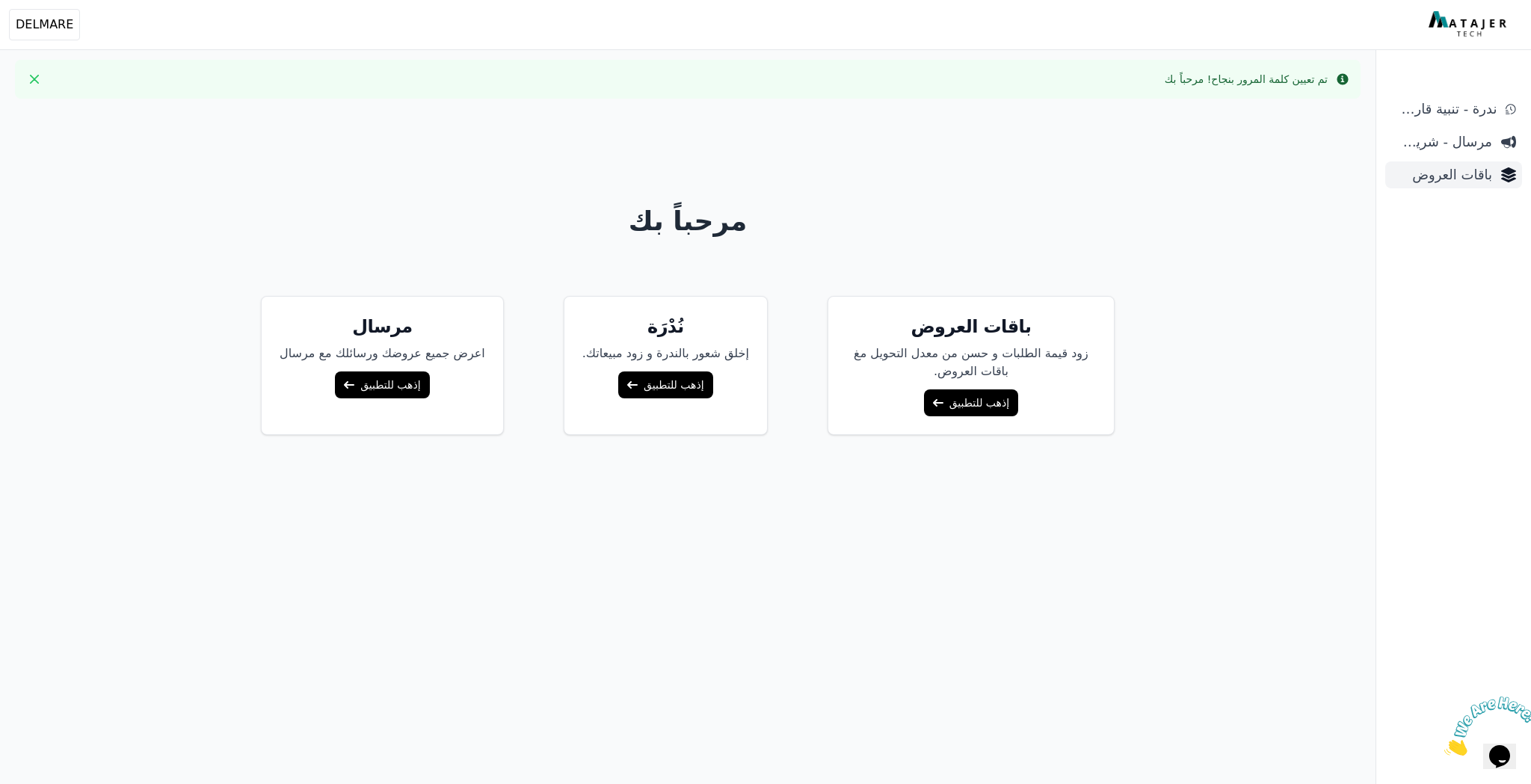
click at [1454, 180] on span "باقات العروض" at bounding box center [1441, 175] width 101 height 21
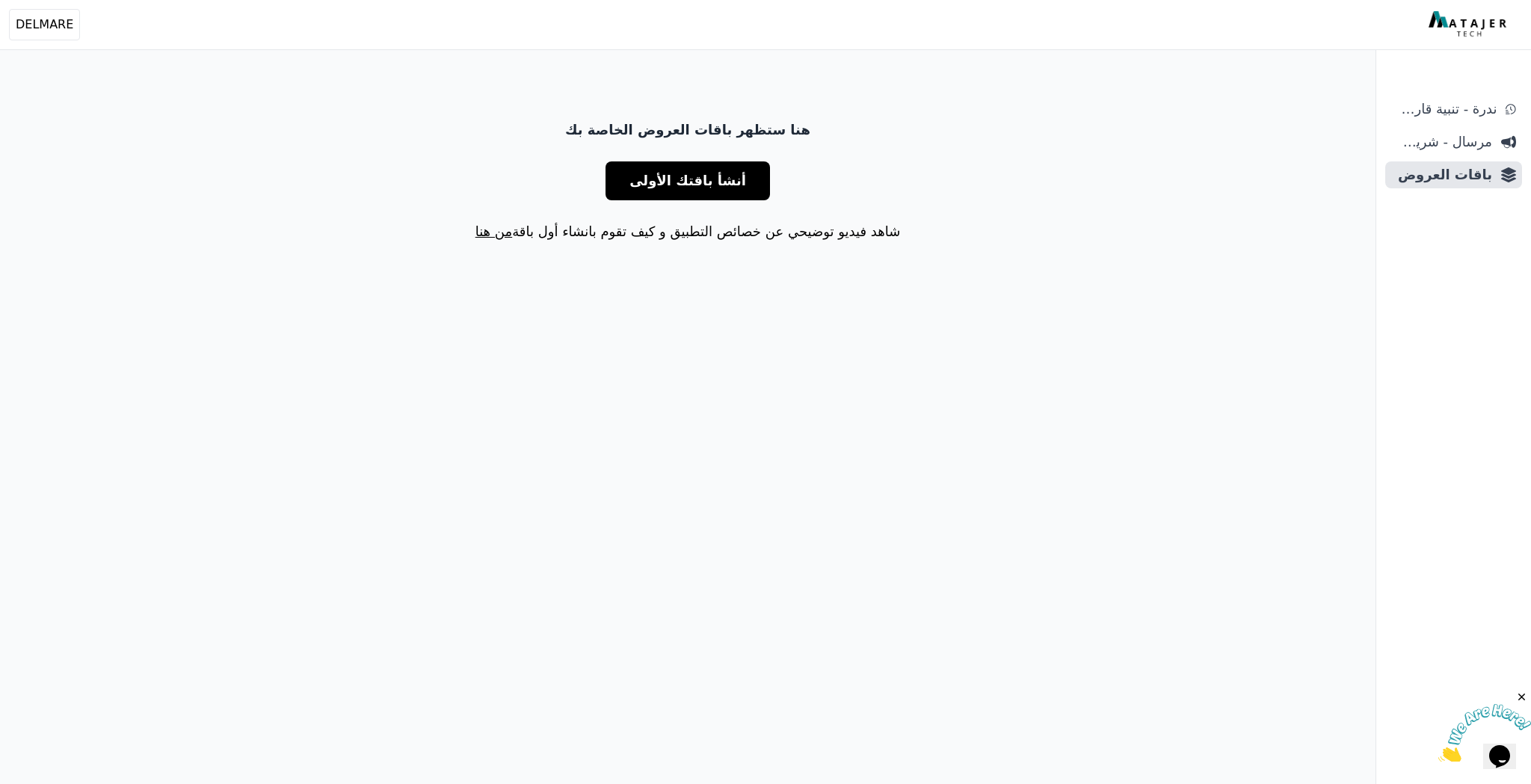
click at [696, 185] on span "أنشأ باقتك الأولى" at bounding box center [688, 180] width 116 height 21
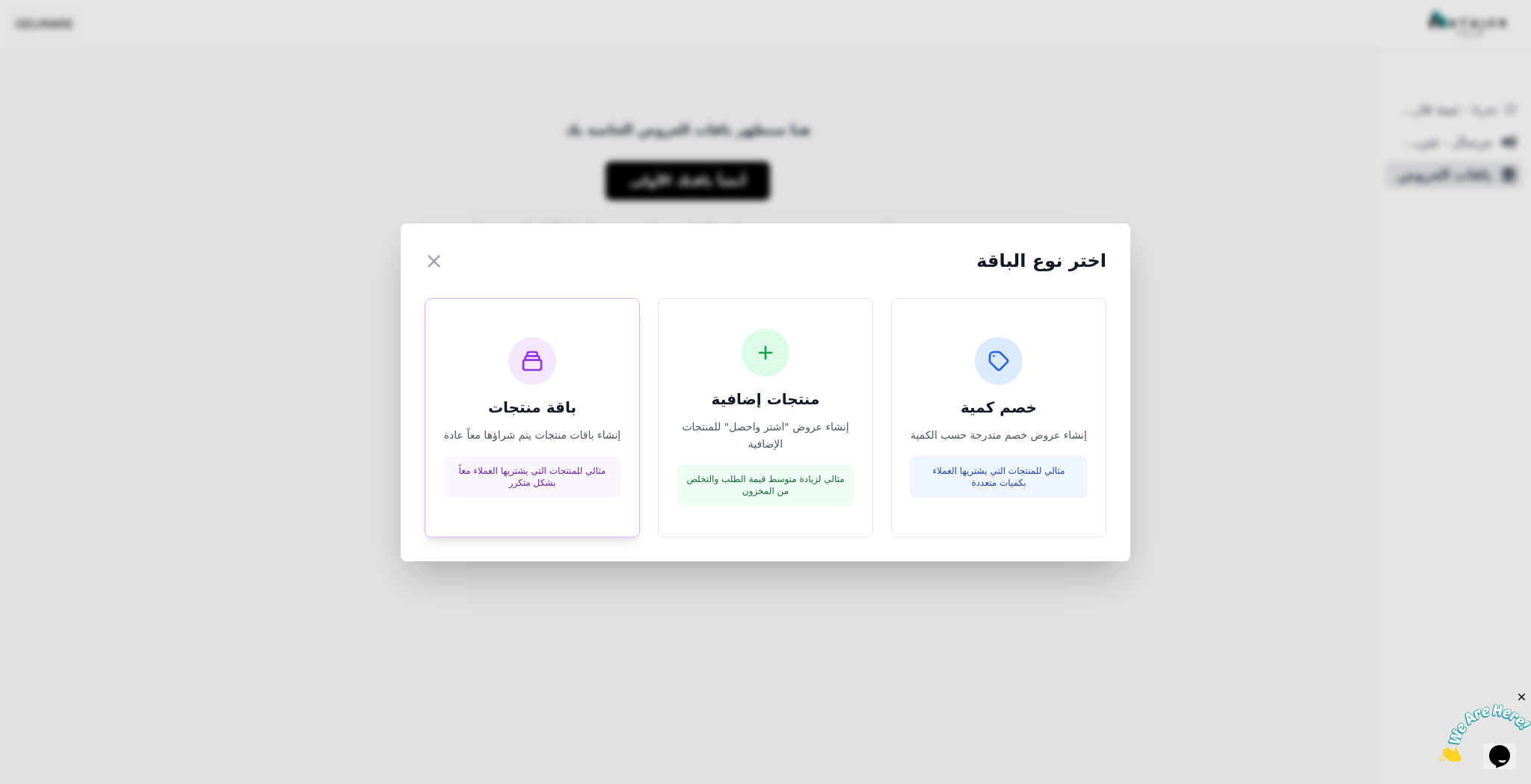
click at [530, 441] on p "إنشاء باقات منتجات يتم شراؤها معاً عادة" at bounding box center [532, 435] width 178 height 17
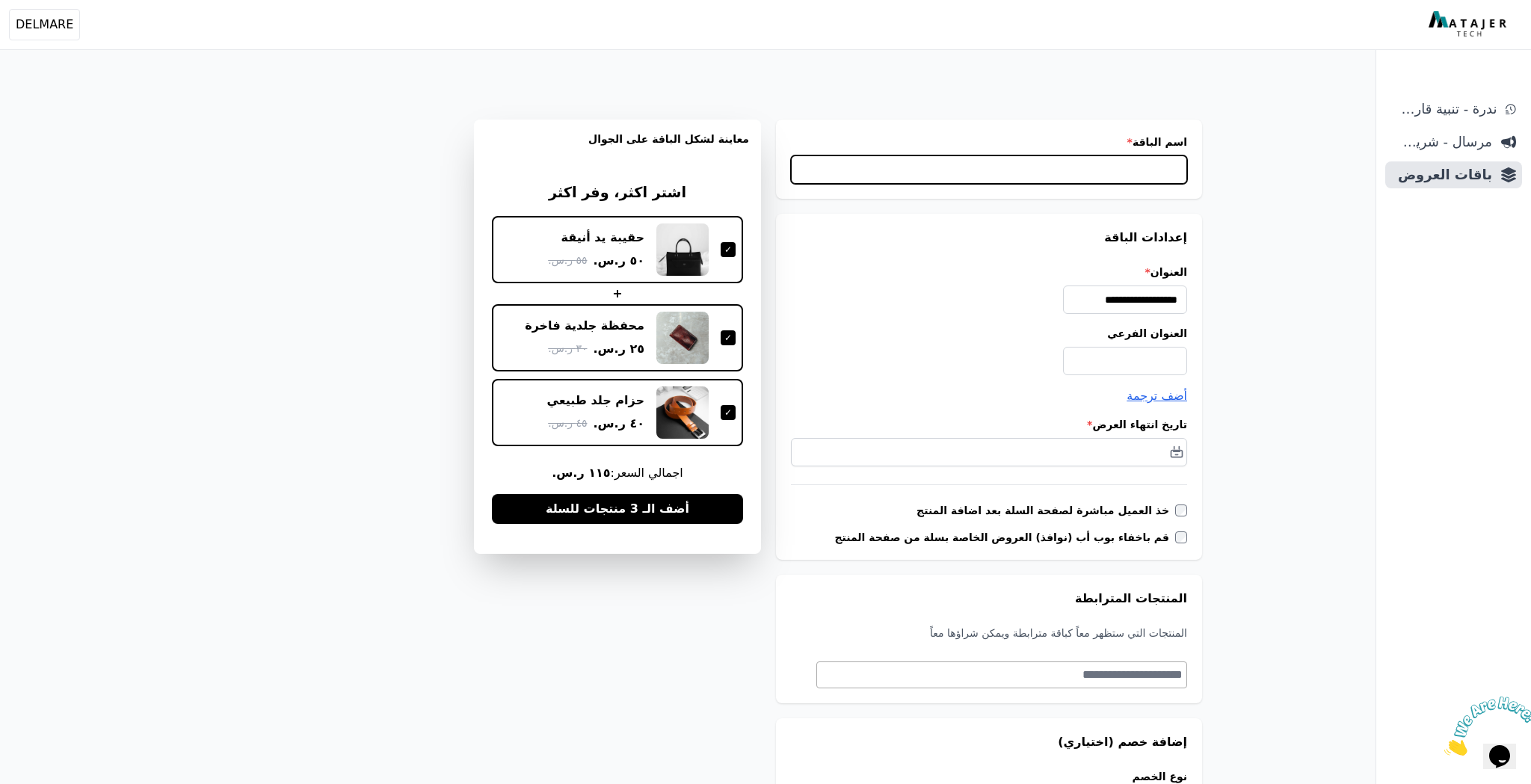
click at [1026, 175] on input "اسم الباقة *" at bounding box center [989, 170] width 397 height 28
click at [1466, 24] on img at bounding box center [1469, 24] width 81 height 27
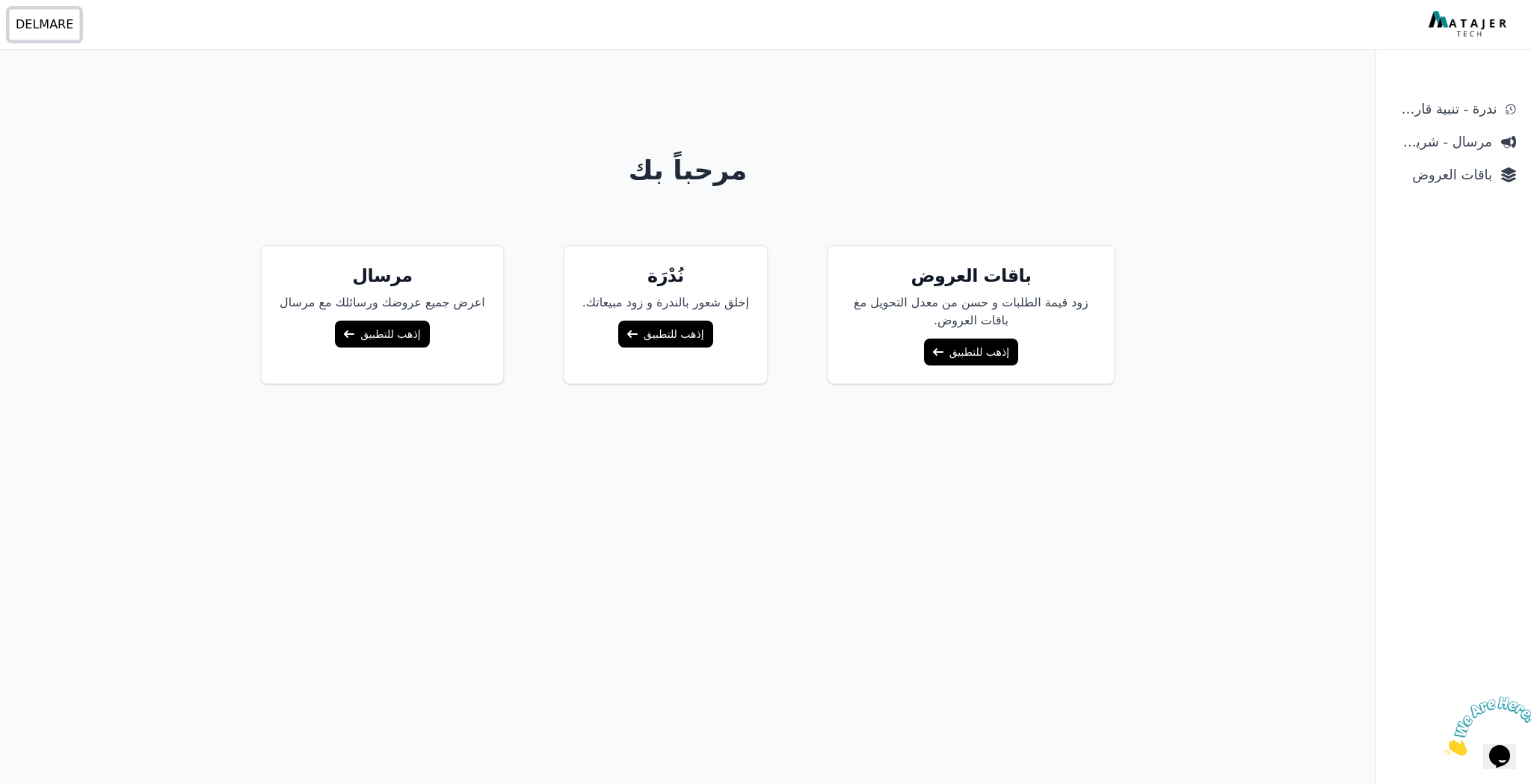
click at [52, 26] on span "DELMARE" at bounding box center [44, 25] width 57 height 18
click at [72, 84] on p "[EMAIL_ADDRESS][DOMAIN_NAME]" at bounding box center [103, 86] width 183 height 15
copy div "[EMAIL_ADDRESS][DOMAIN_NAME]"
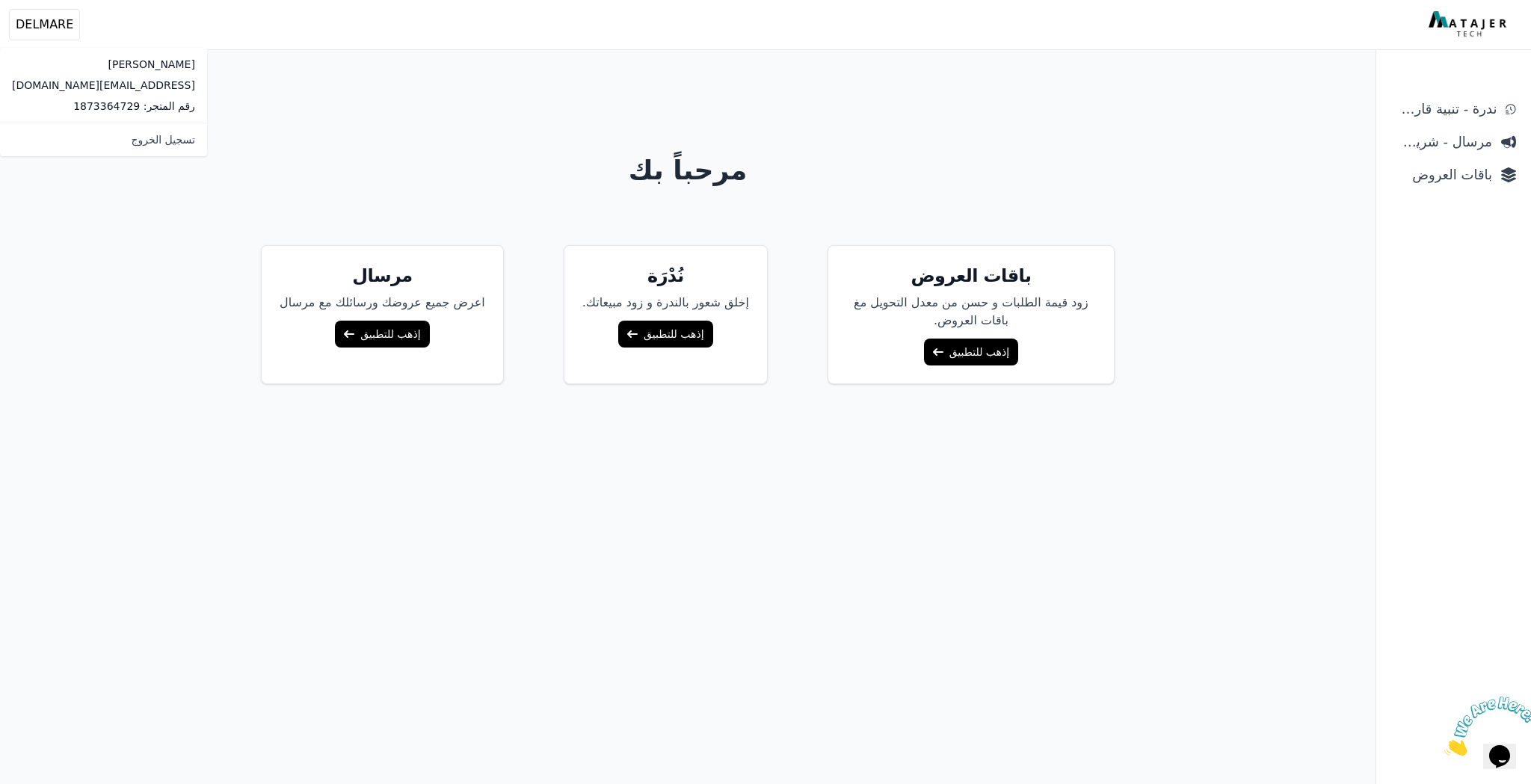
click at [295, 137] on div "مرحباً بك باقات العروض زود قيمة الطلبات و حسن من معدل التحويل مغ باقات العروض. …" at bounding box center [688, 451] width 1148 height 784
click at [52, 23] on span "DELMARE" at bounding box center [44, 25] width 57 height 18
click at [61, 86] on p "[EMAIL_ADDRESS][DOMAIN_NAME]" at bounding box center [103, 86] width 183 height 15
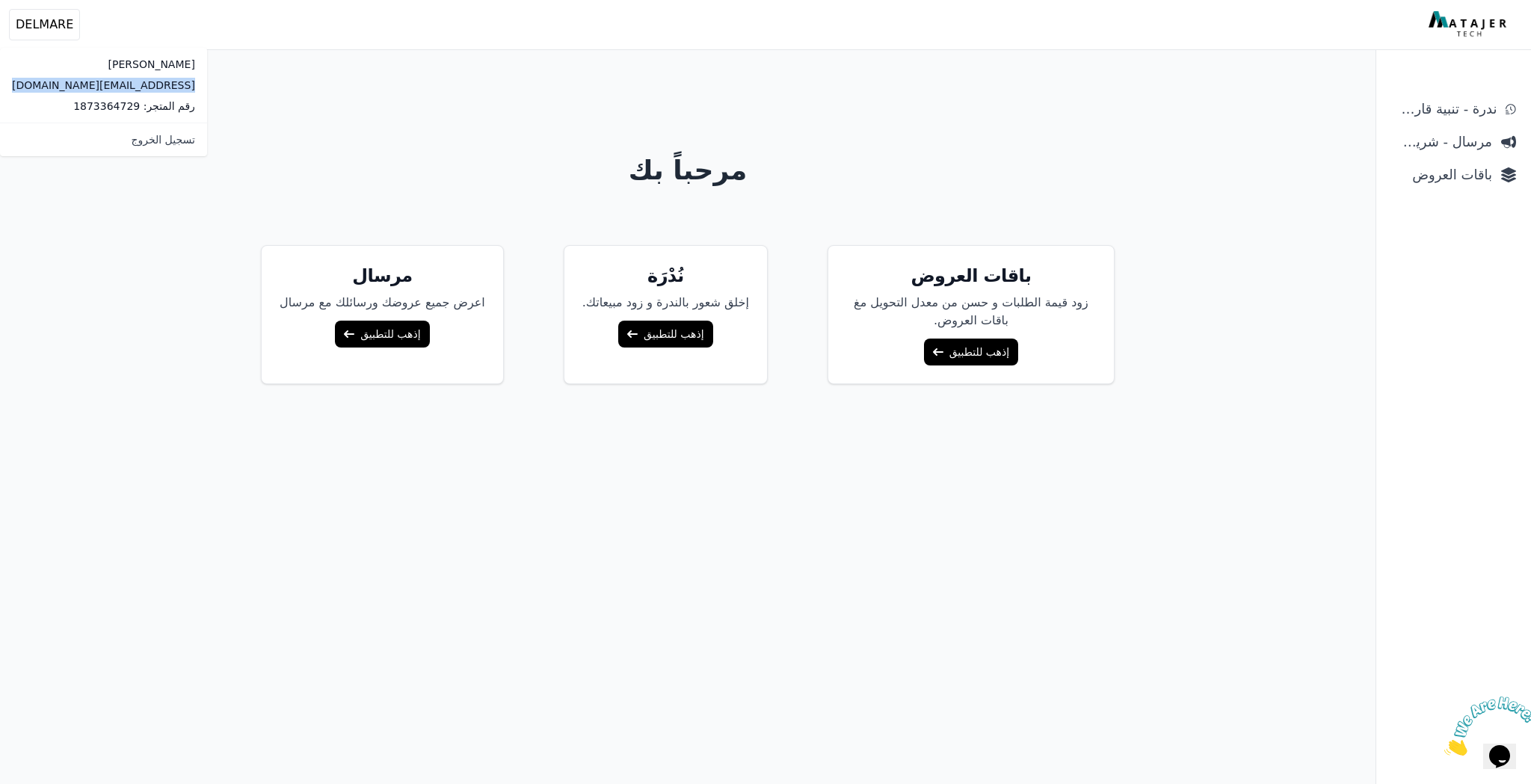
copy div "[EMAIL_ADDRESS][DOMAIN_NAME]"
click at [441, 164] on h1 "مرحباً بك" at bounding box center [688, 170] width 1148 height 30
click at [383, 337] on link "إذهب للتطبيق" at bounding box center [382, 334] width 94 height 27
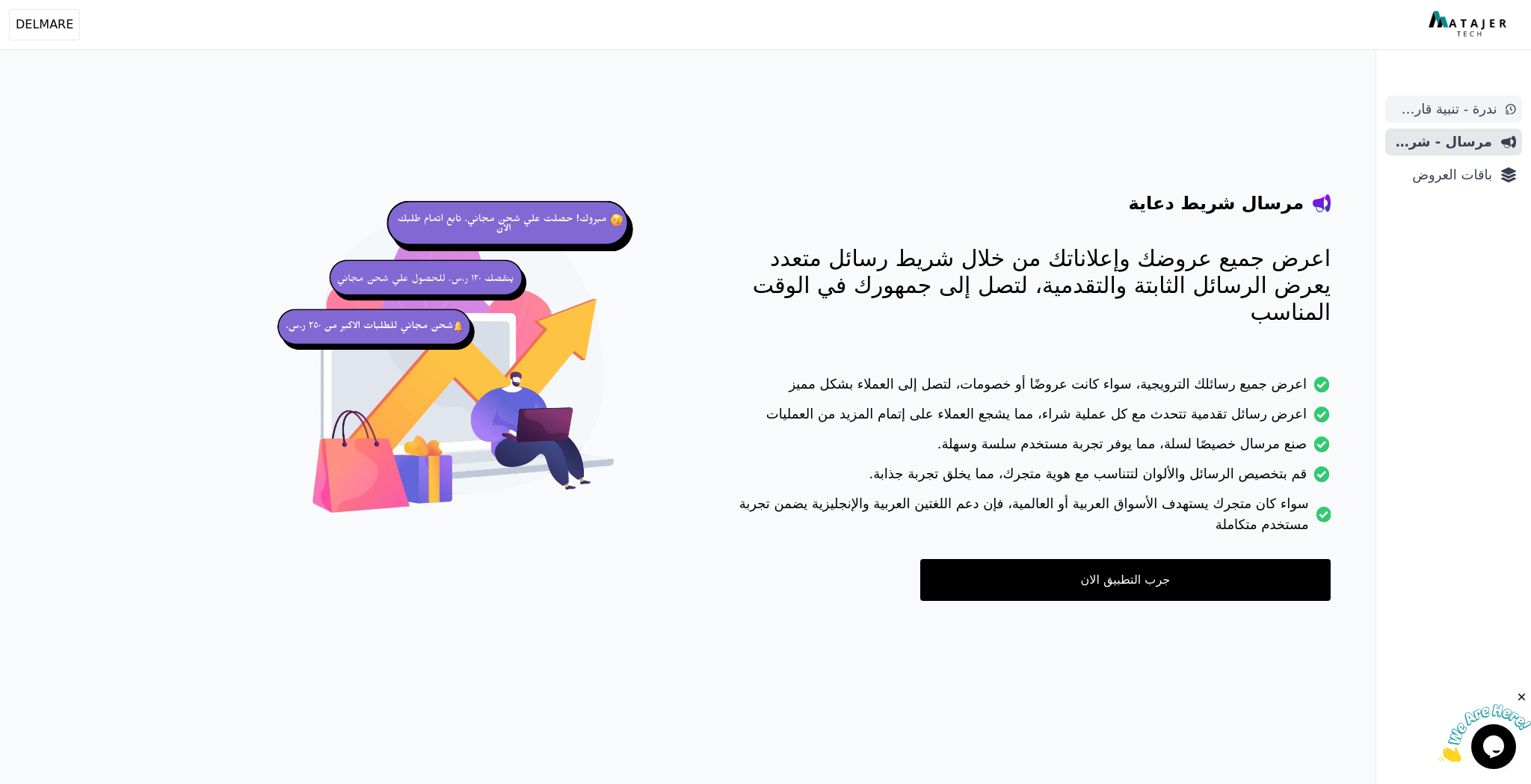
click at [1440, 112] on span "ندرة - تنبية قارب علي النفاذ" at bounding box center [1444, 109] width 106 height 21
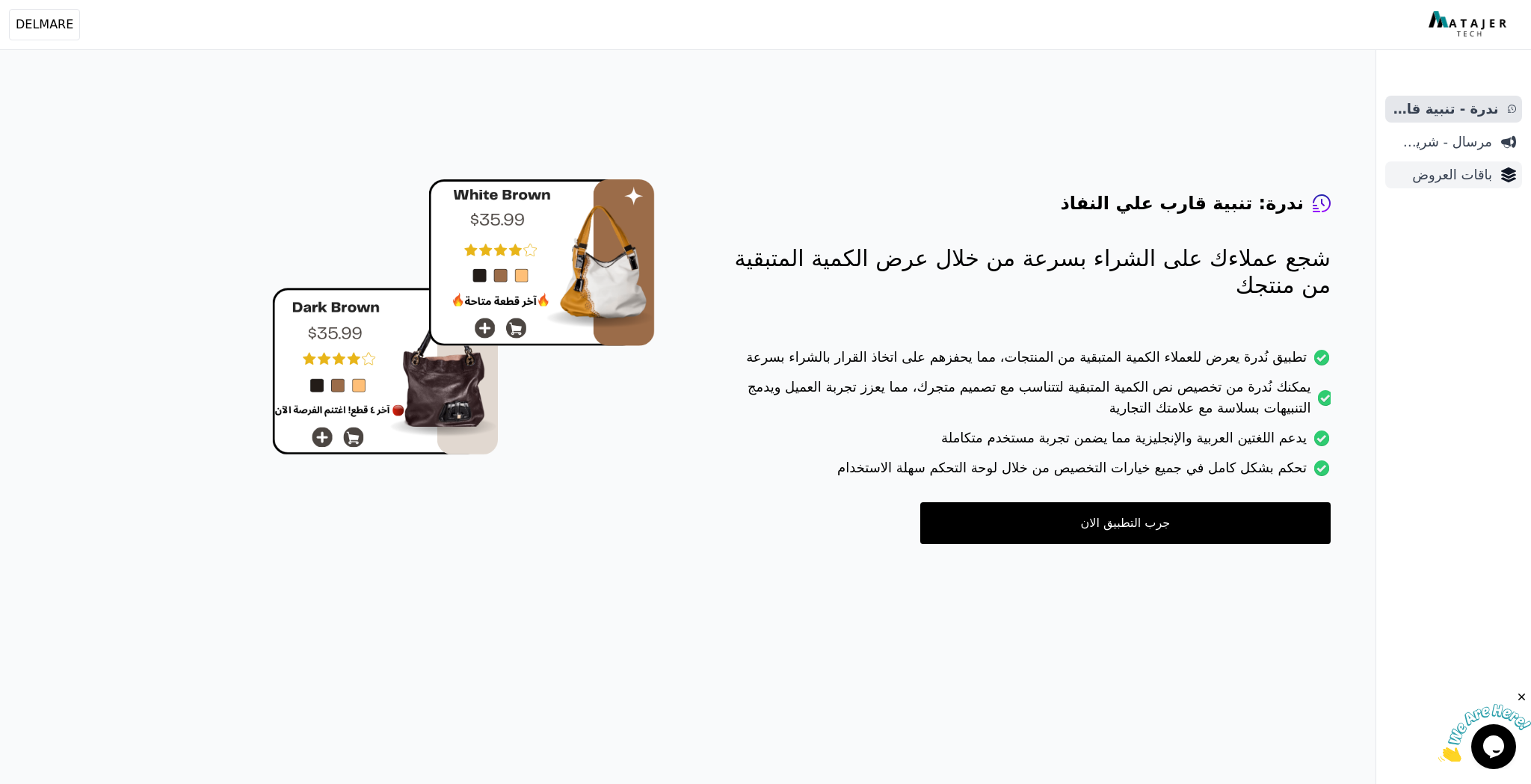
click at [1458, 180] on span "باقات العروض" at bounding box center [1441, 175] width 101 height 21
